Goal: Find contact information: Find contact information

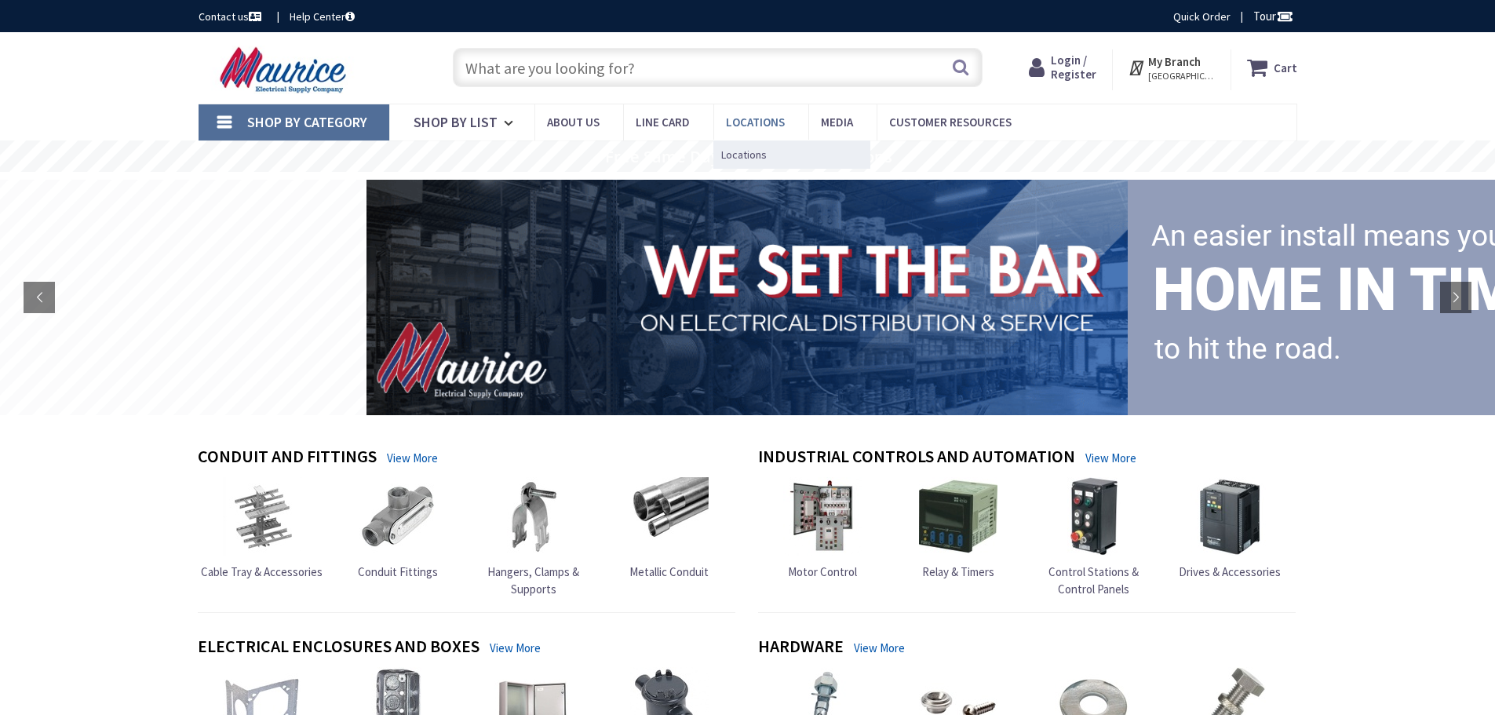
click at [773, 120] on span "Locations" at bounding box center [755, 122] width 59 height 15
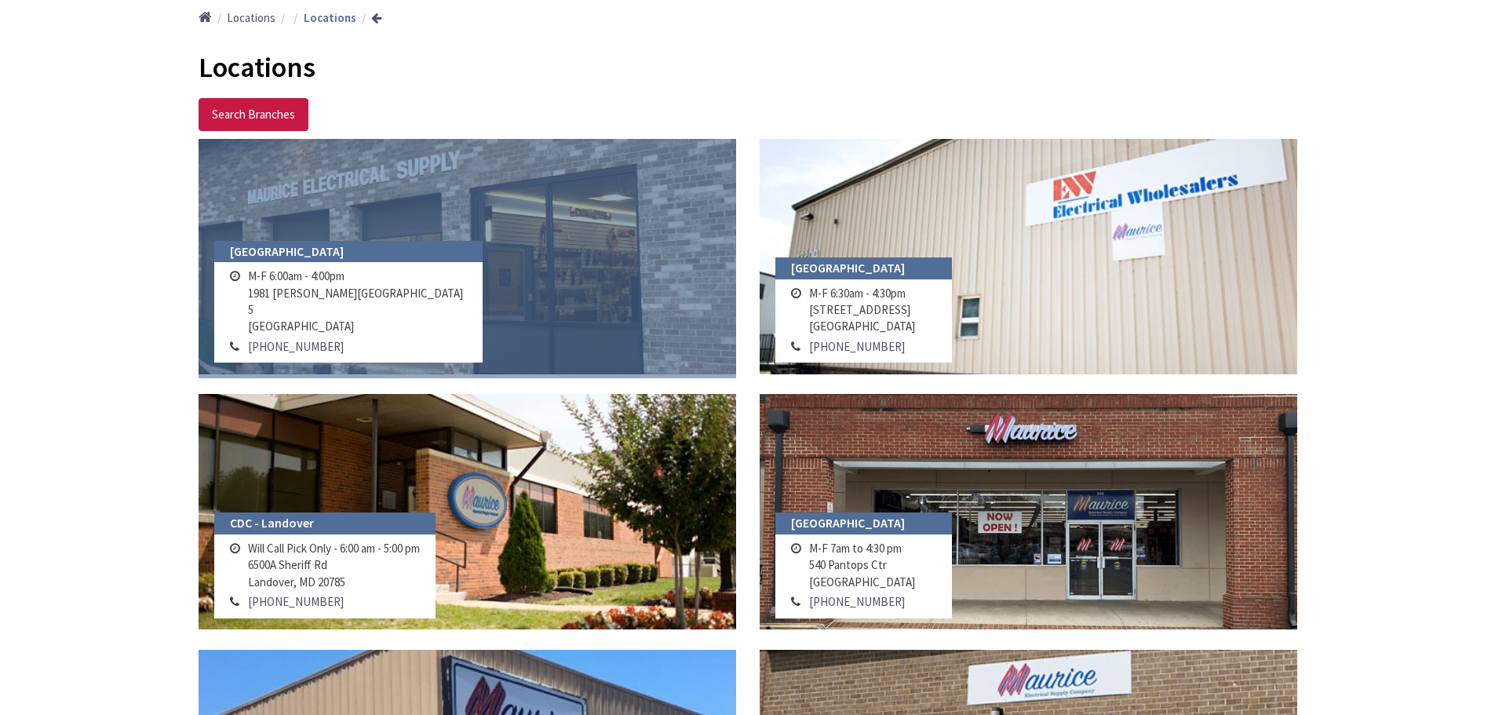
scroll to position [235, 0]
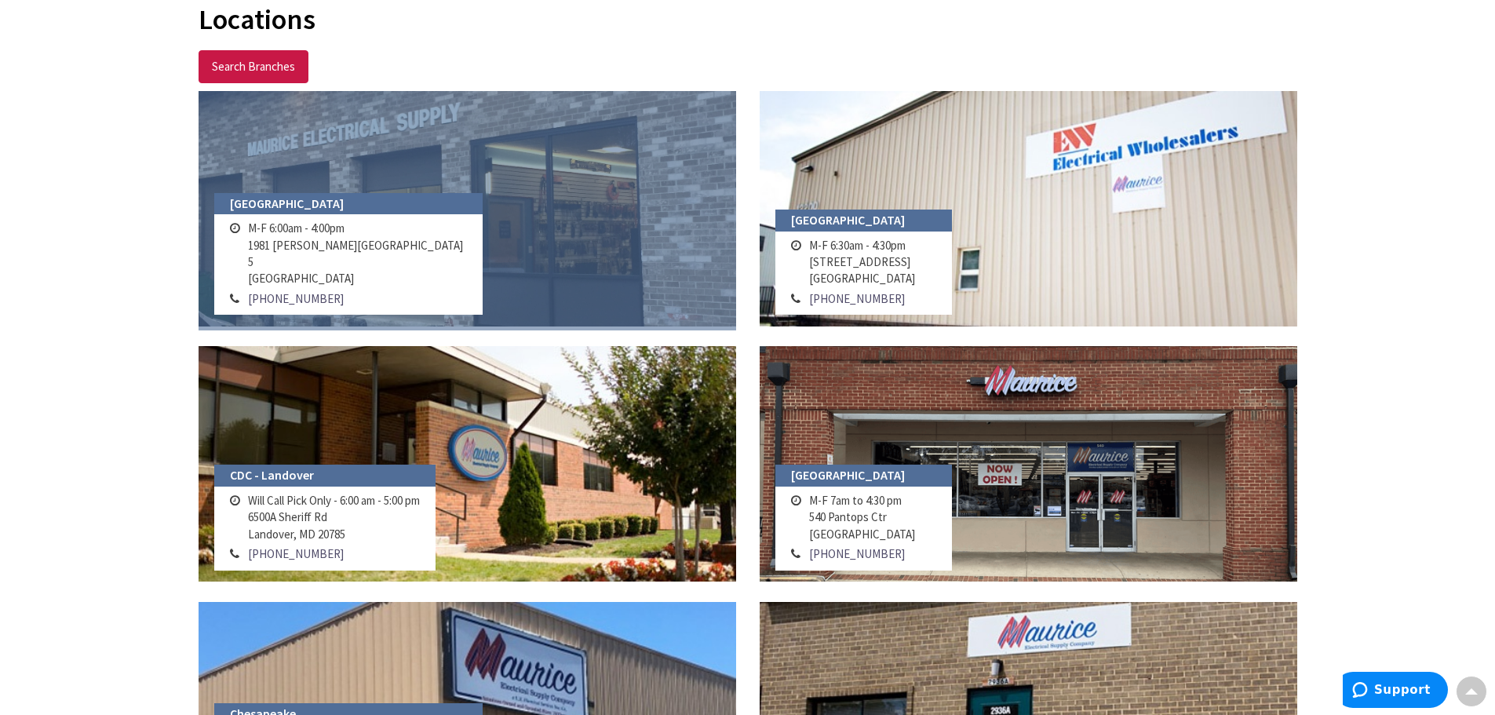
click at [572, 166] on link at bounding box center [468, 208] width 538 height 235
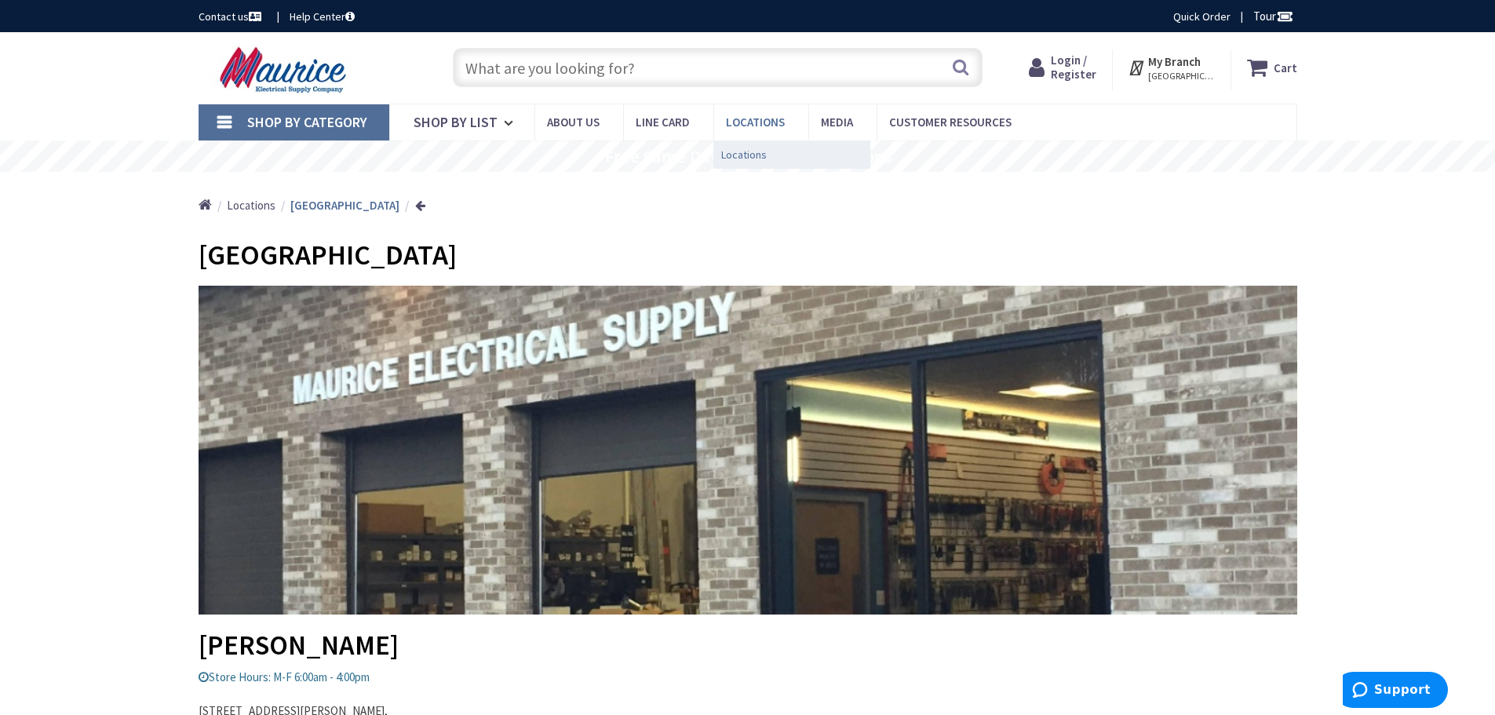
click at [747, 155] on span "Locations" at bounding box center [744, 155] width 46 height 16
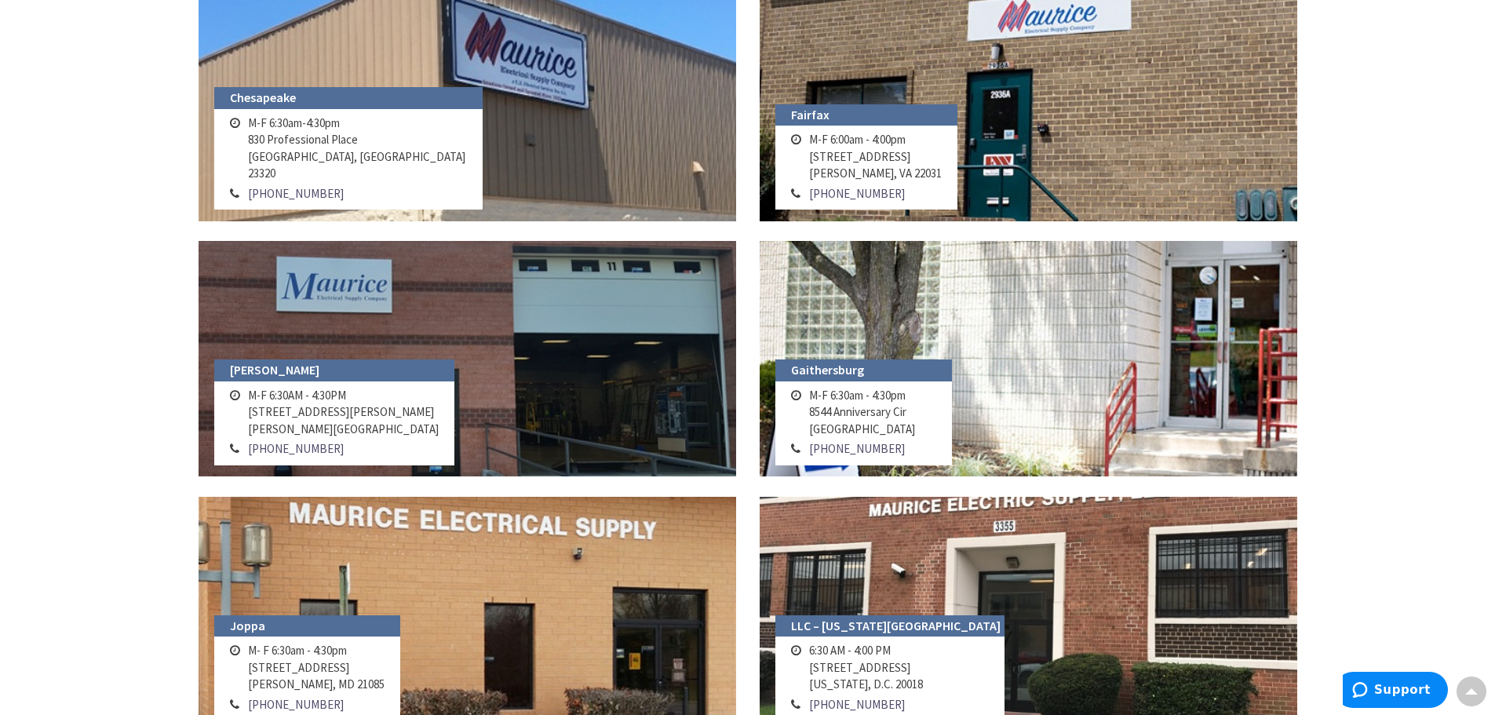
scroll to position [942, 0]
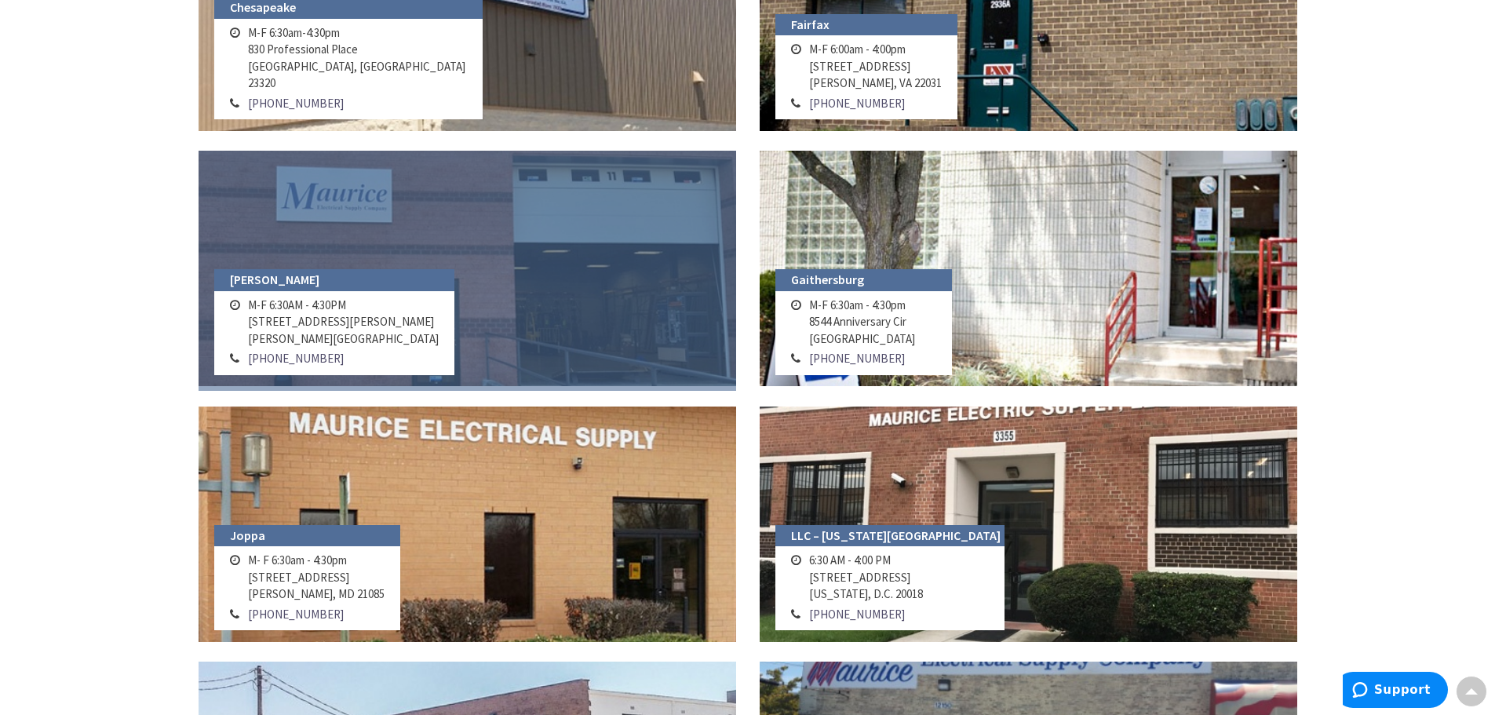
click at [613, 231] on link at bounding box center [468, 268] width 538 height 235
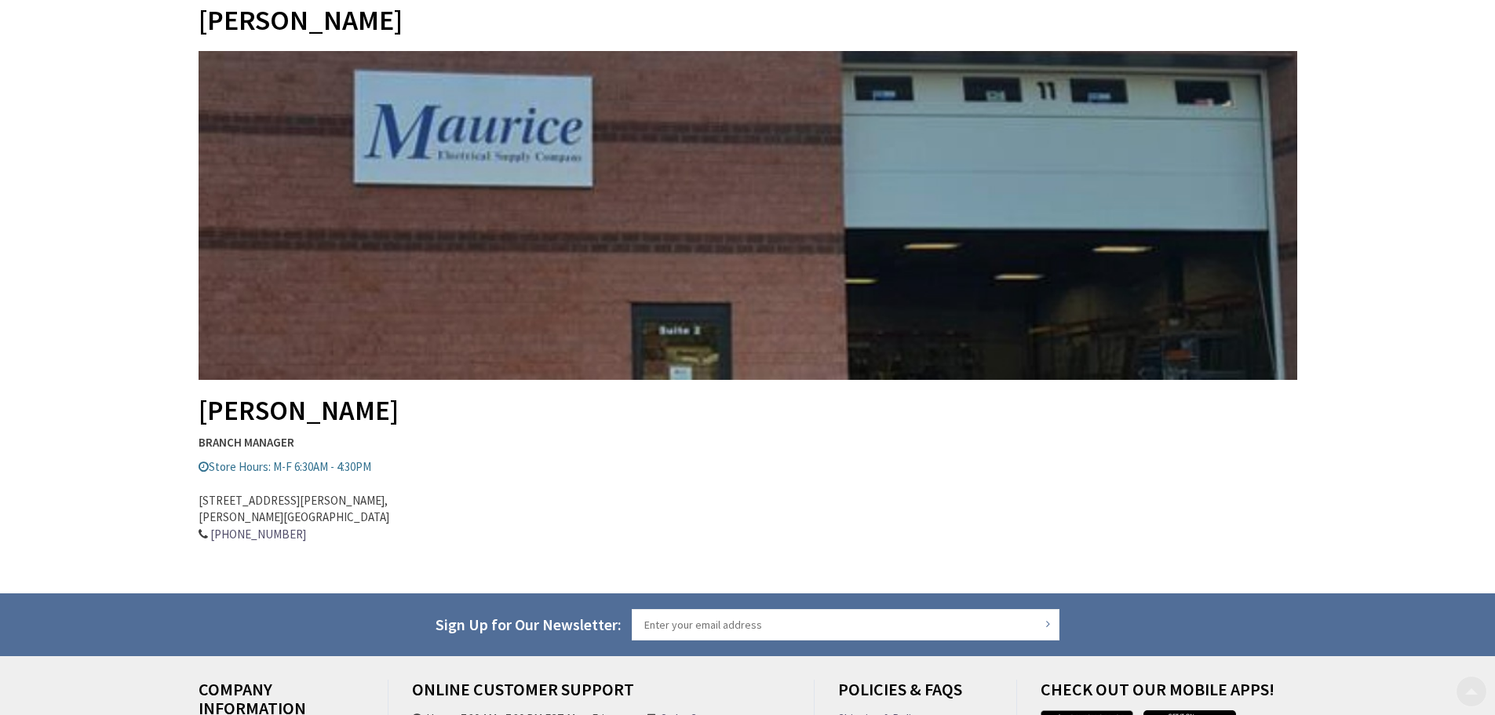
scroll to position [235, 0]
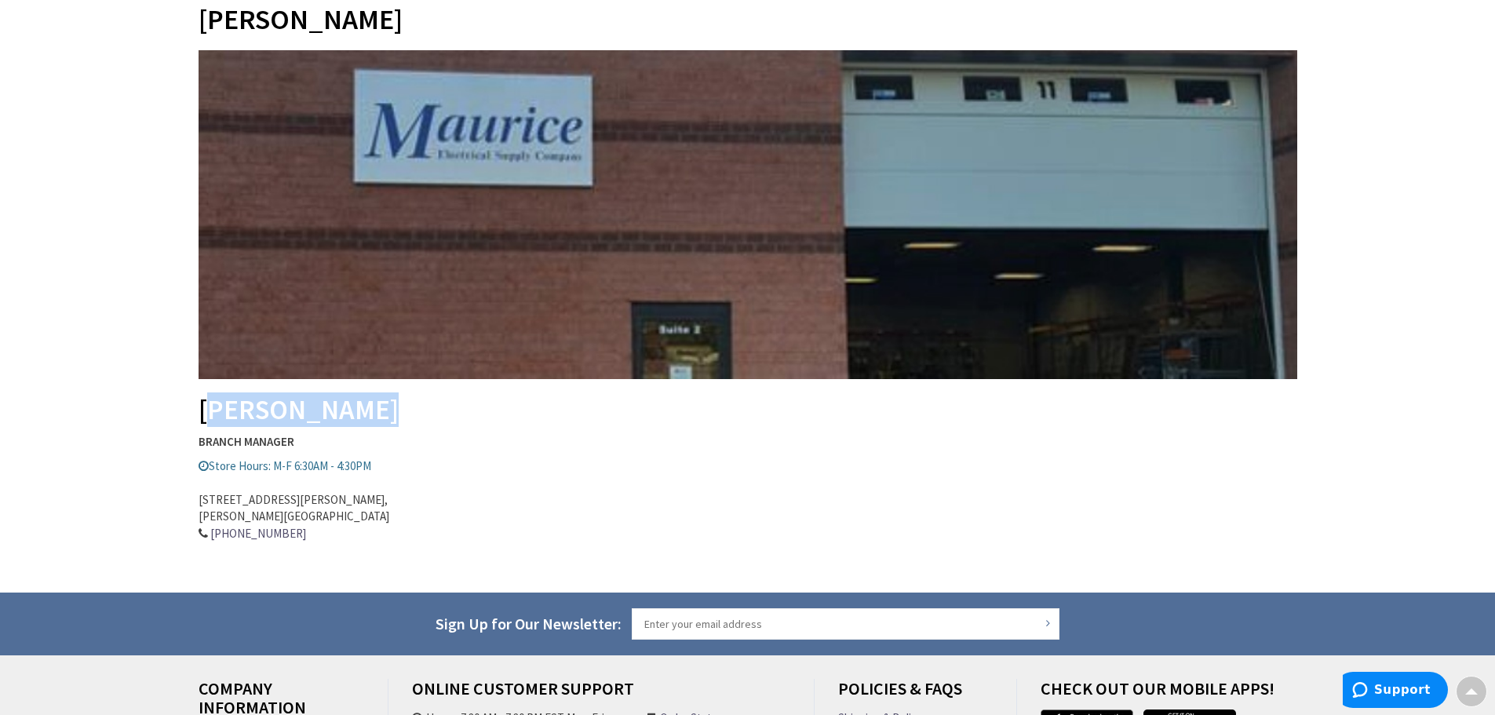
drag, startPoint x: 202, startPoint y: 412, endPoint x: 350, endPoint y: 403, distance: 148.6
click at [350, 403] on h2 "[PERSON_NAME]" at bounding box center [748, 237] width 1099 height 374
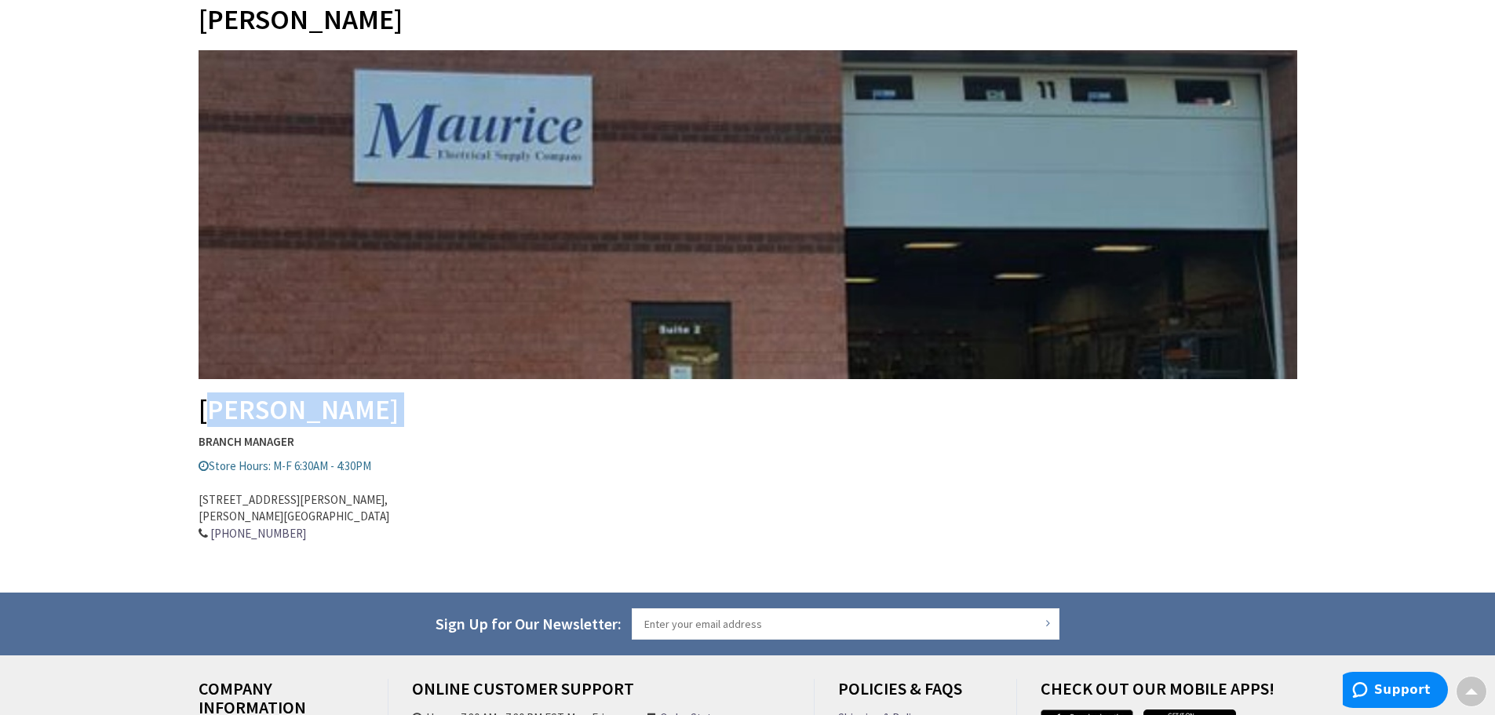
click at [460, 405] on h2 "[PERSON_NAME]" at bounding box center [748, 237] width 1099 height 374
click at [291, 405] on h2 "[PERSON_NAME]" at bounding box center [748, 237] width 1099 height 374
copy div "[PERSON_NAME]"
